Goal: Task Accomplishment & Management: Use online tool/utility

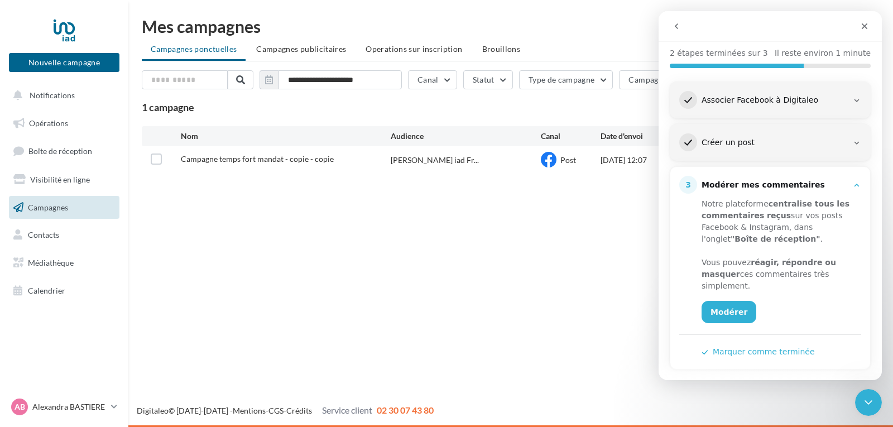
scroll to position [118, 0]
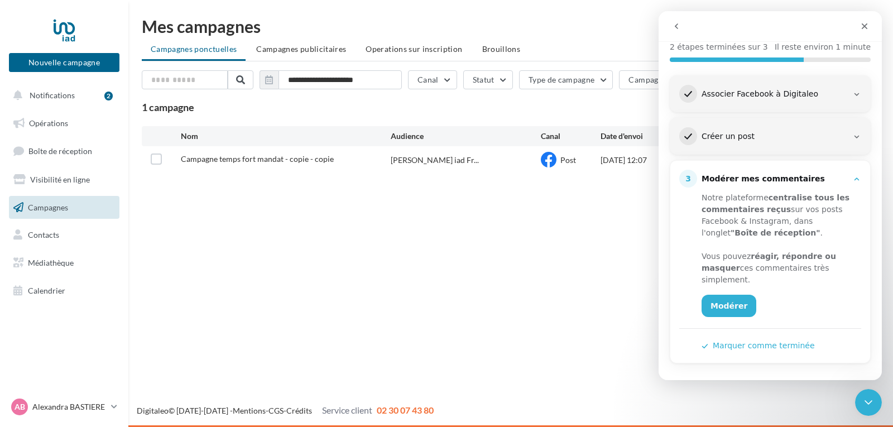
click at [845, 89] on h3 "Associer Facebook à Digitaleo" at bounding box center [774, 94] width 155 height 11
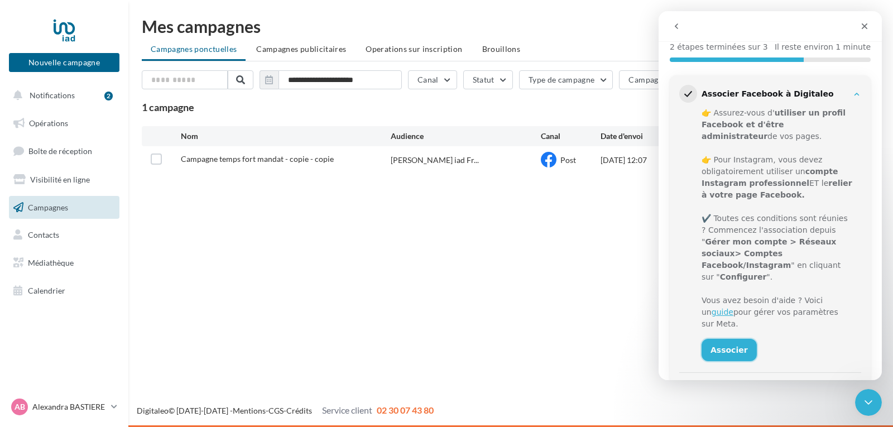
click at [725, 339] on link "Associer" at bounding box center [729, 350] width 55 height 22
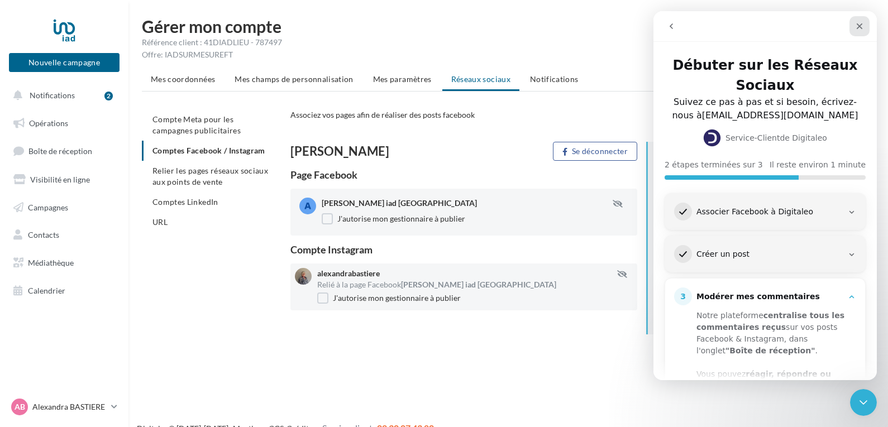
click at [858, 23] on icon "Fermer" at bounding box center [859, 26] width 9 height 9
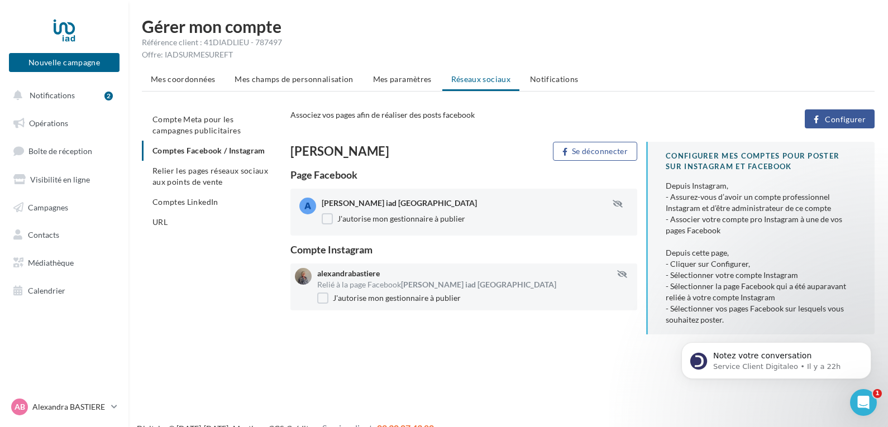
click at [848, 114] on button "Configurer" at bounding box center [839, 118] width 70 height 19
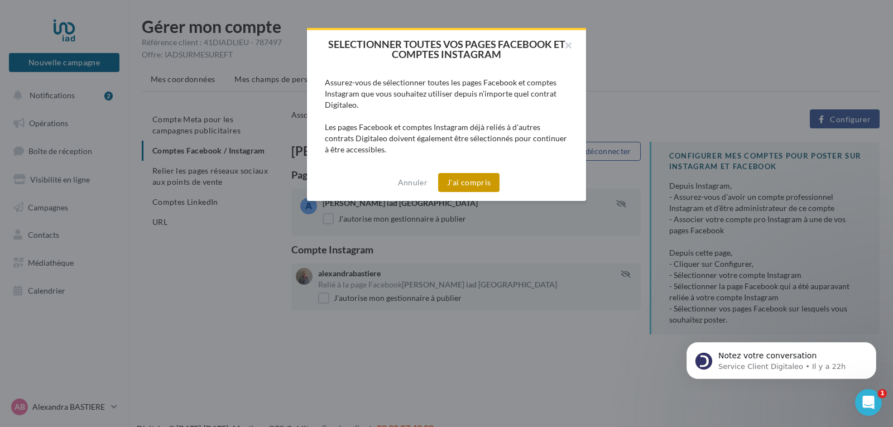
click at [478, 180] on button "J'ai compris" at bounding box center [468, 182] width 61 height 19
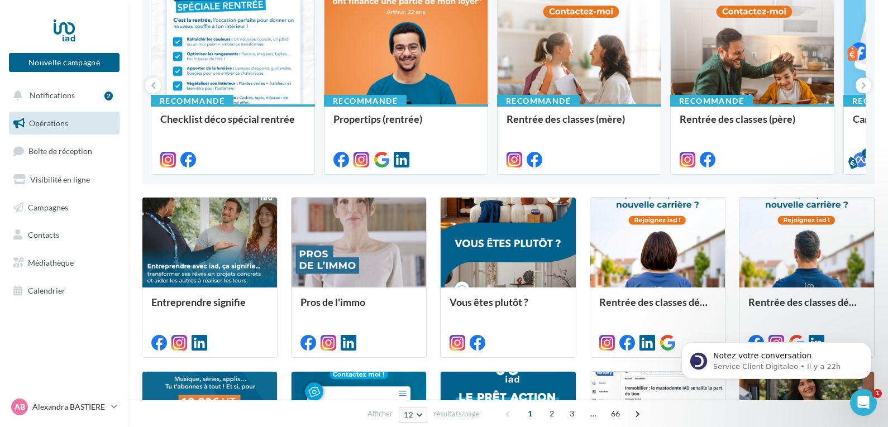
scroll to position [136, 0]
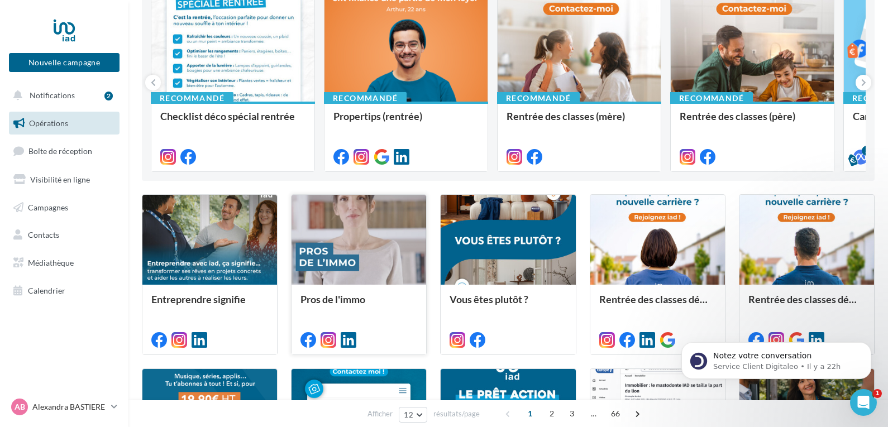
click at [333, 243] on div at bounding box center [358, 240] width 135 height 90
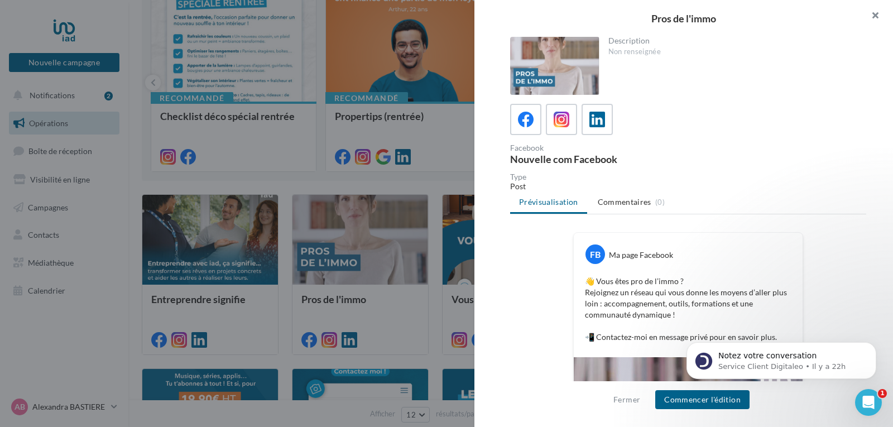
click at [874, 13] on button "button" at bounding box center [870, 16] width 45 height 33
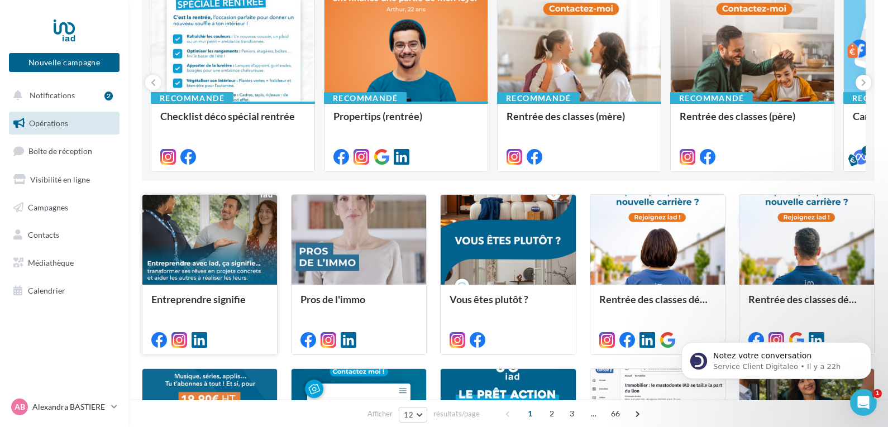
click at [186, 239] on div at bounding box center [209, 240] width 135 height 90
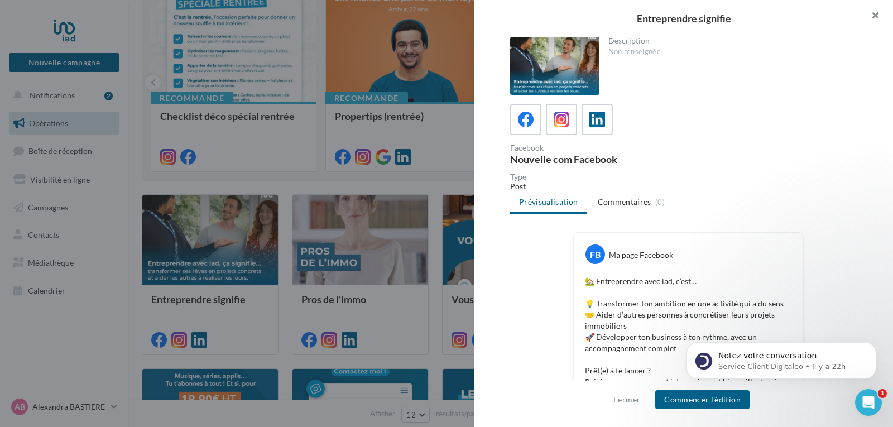
click at [875, 12] on button "button" at bounding box center [870, 16] width 45 height 33
